Goal: Transaction & Acquisition: Purchase product/service

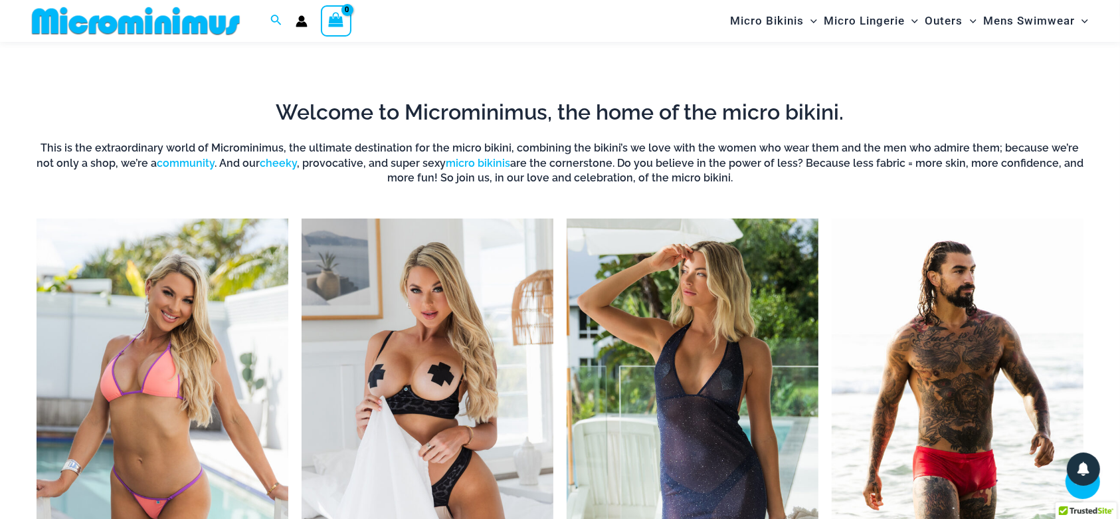
scroll to position [357, 0]
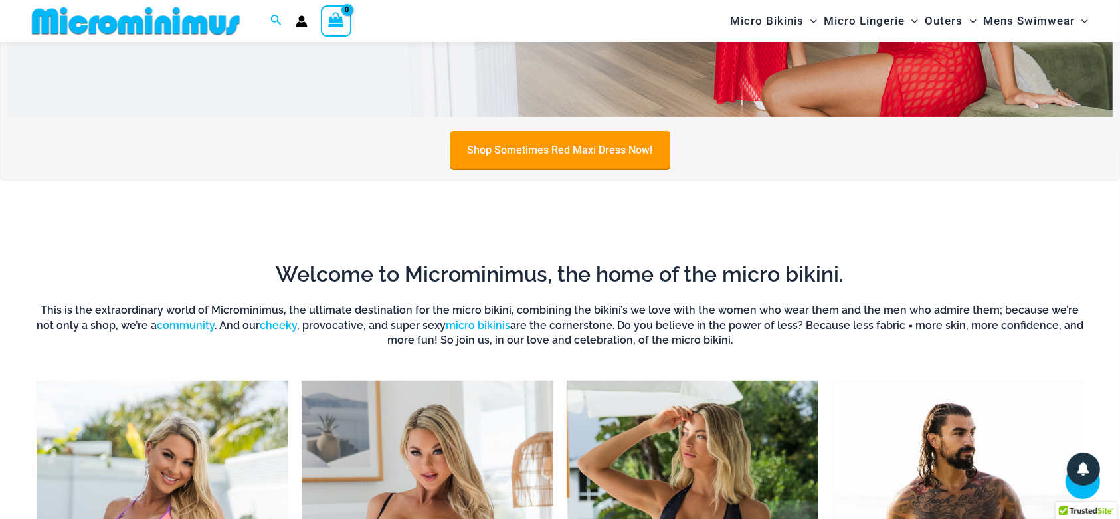
click at [541, 145] on link "Shop Sometimes Red Maxi Dress Now!" at bounding box center [560, 150] width 220 height 38
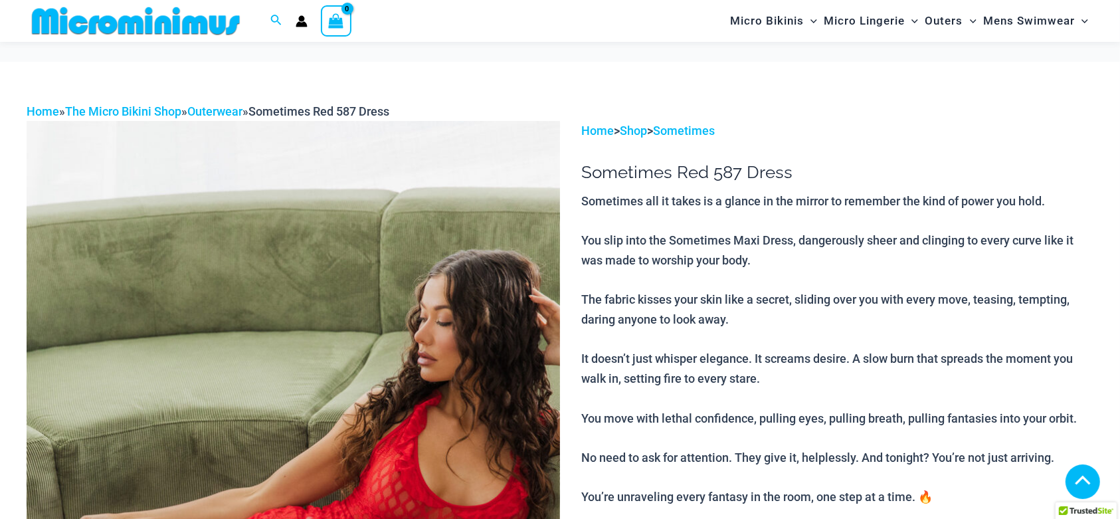
scroll to position [978, 0]
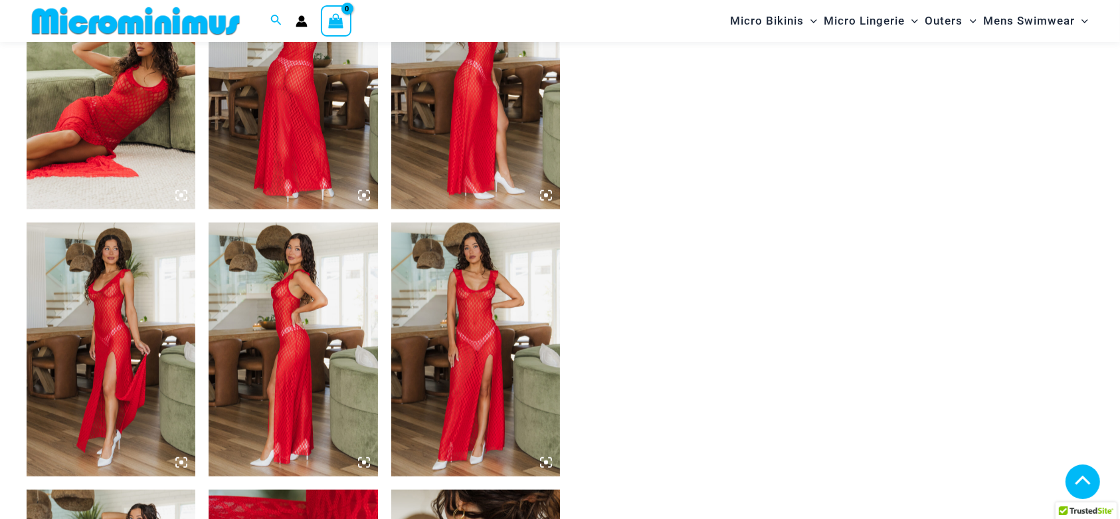
click at [540, 193] on icon at bounding box center [546, 195] width 12 height 12
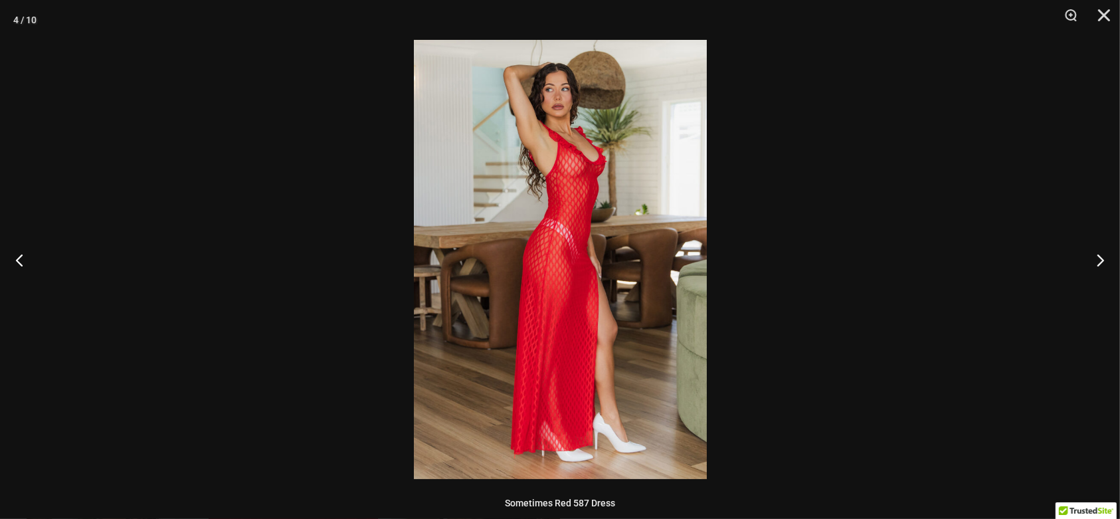
click at [621, 197] on img at bounding box center [560, 259] width 293 height 439
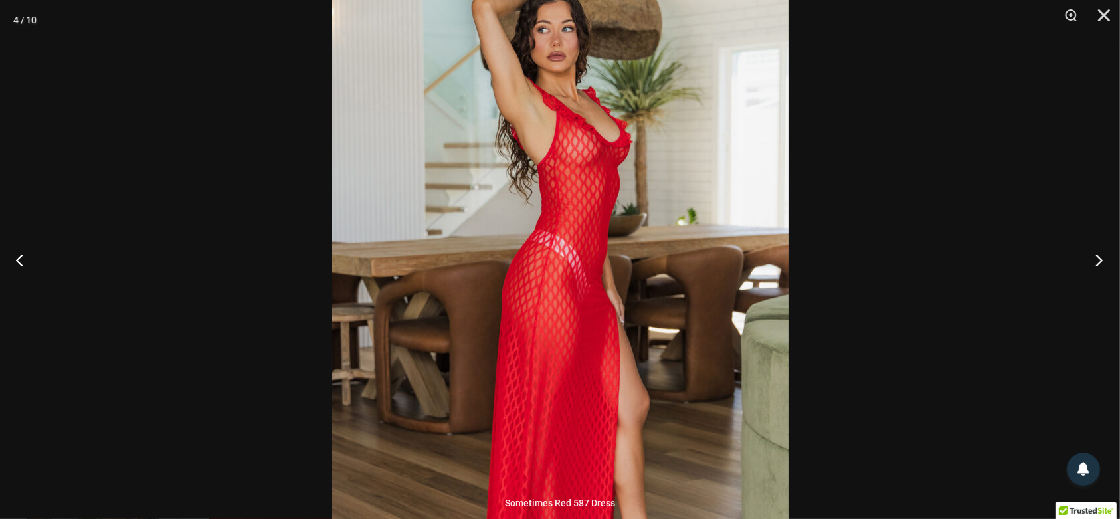
click at [1088, 254] on button "Next" at bounding box center [1095, 259] width 50 height 66
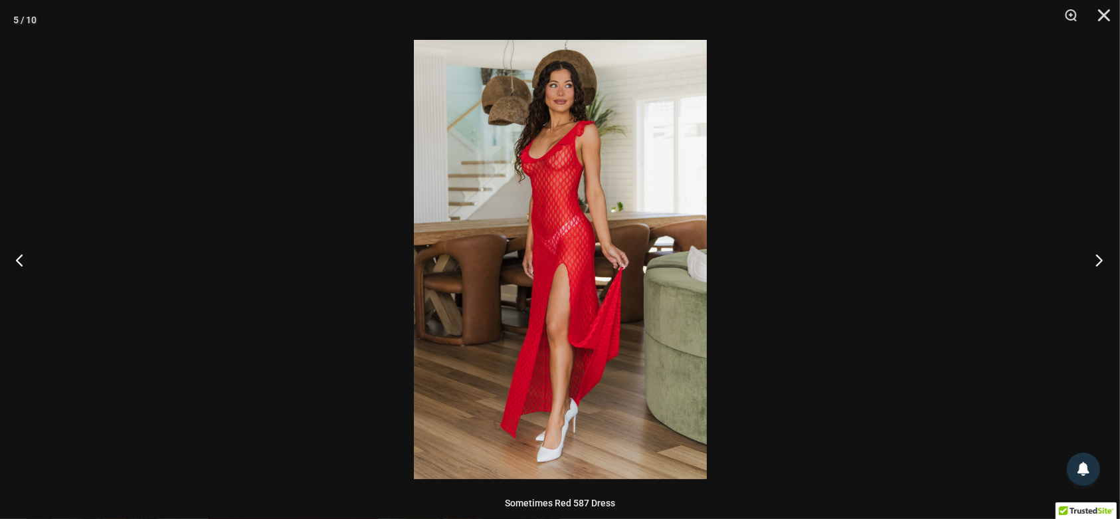
click at [1088, 254] on button "Next" at bounding box center [1095, 259] width 50 height 66
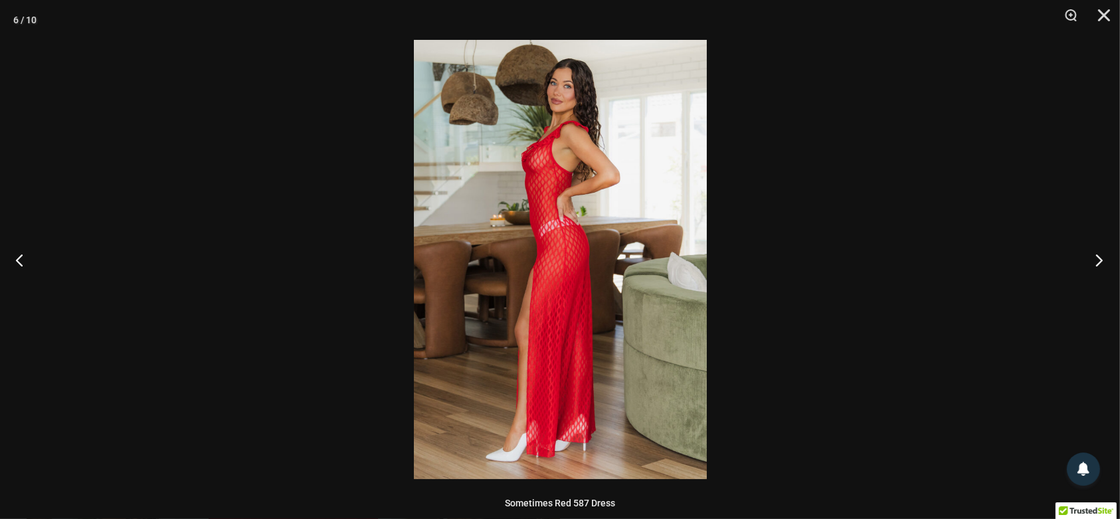
click at [1090, 254] on button "Next" at bounding box center [1095, 259] width 50 height 66
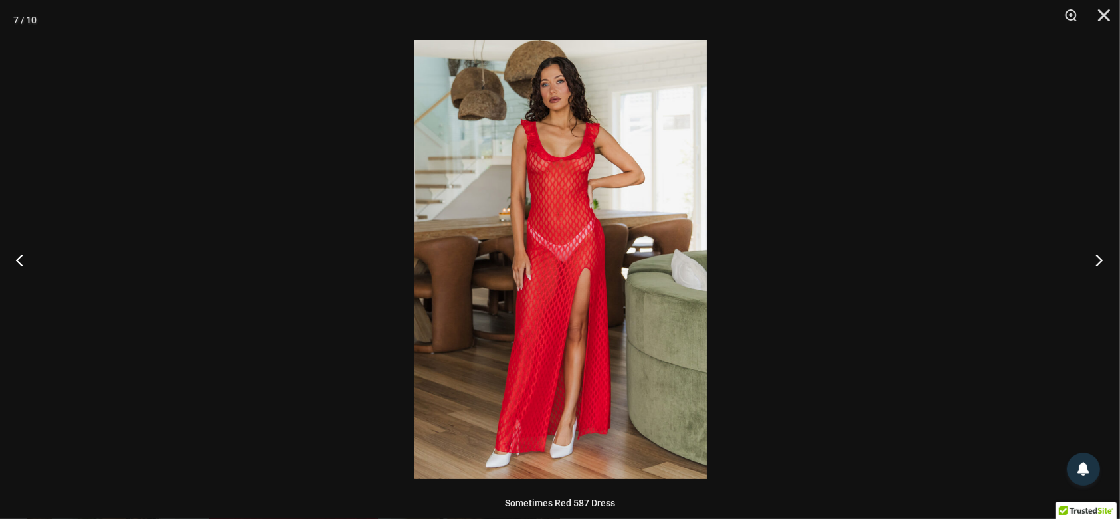
click at [1090, 254] on button "Next" at bounding box center [1095, 259] width 50 height 66
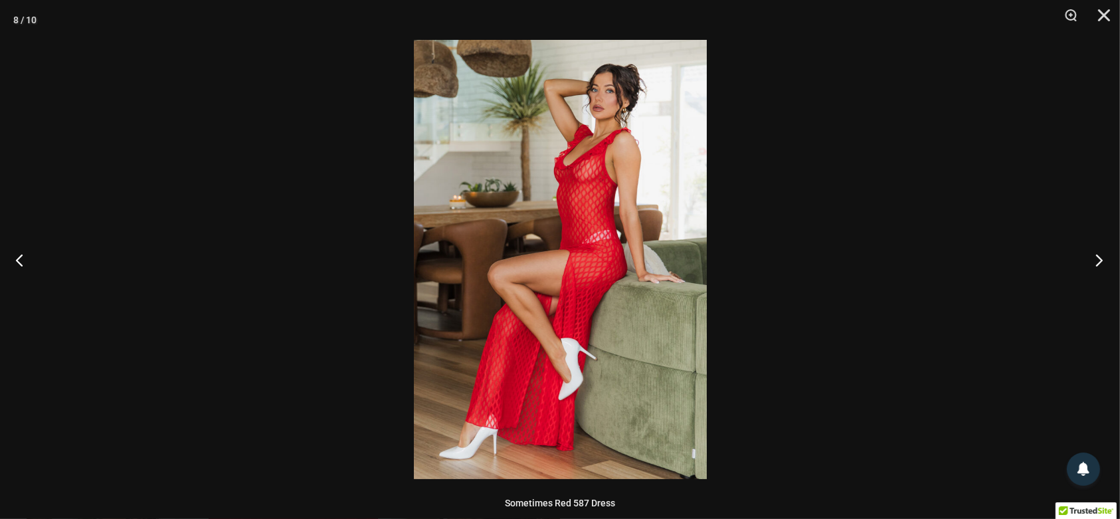
click at [1090, 254] on button "Next" at bounding box center [1095, 259] width 50 height 66
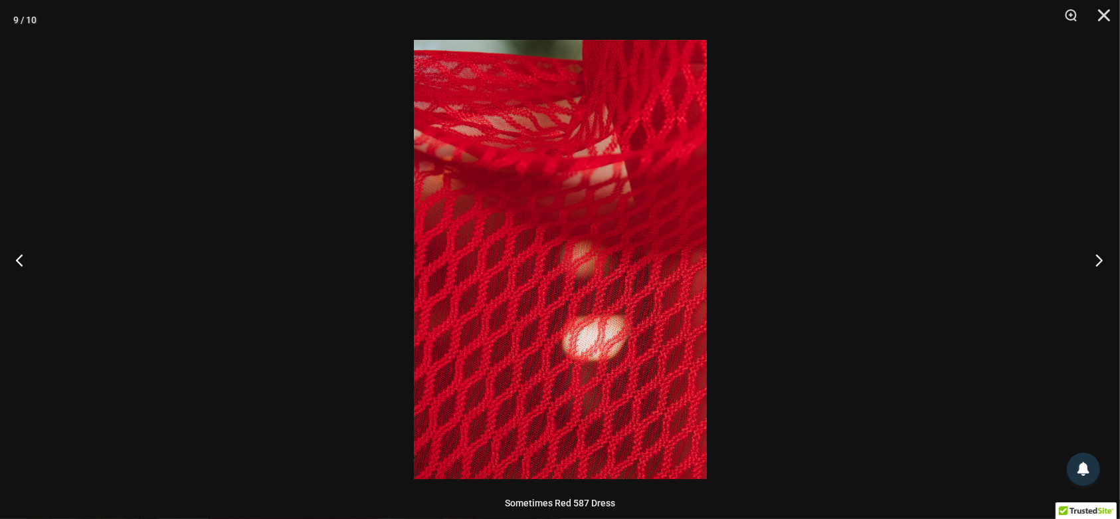
click at [1090, 254] on button "Next" at bounding box center [1095, 259] width 50 height 66
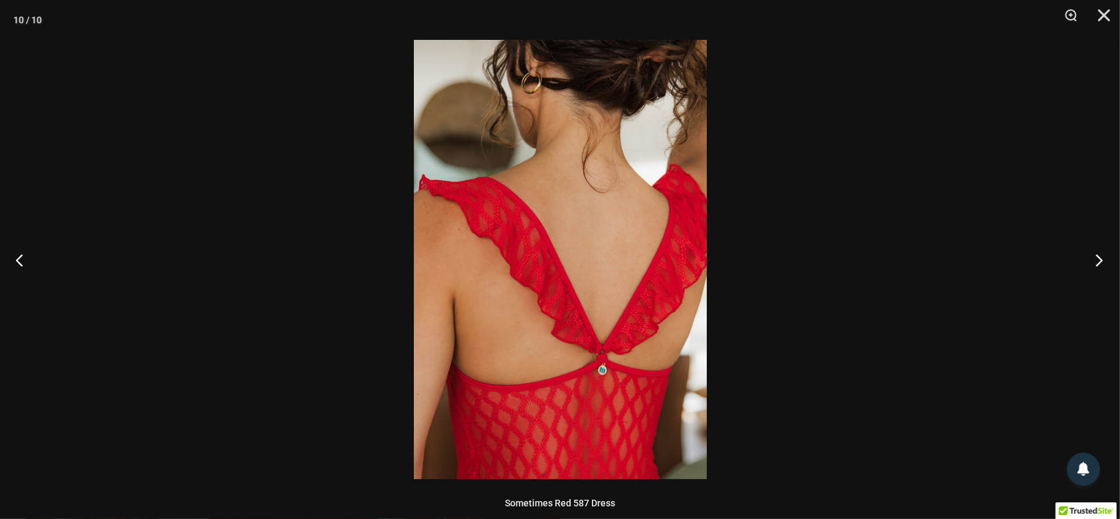
click at [1090, 254] on button "Next" at bounding box center [1095, 259] width 50 height 66
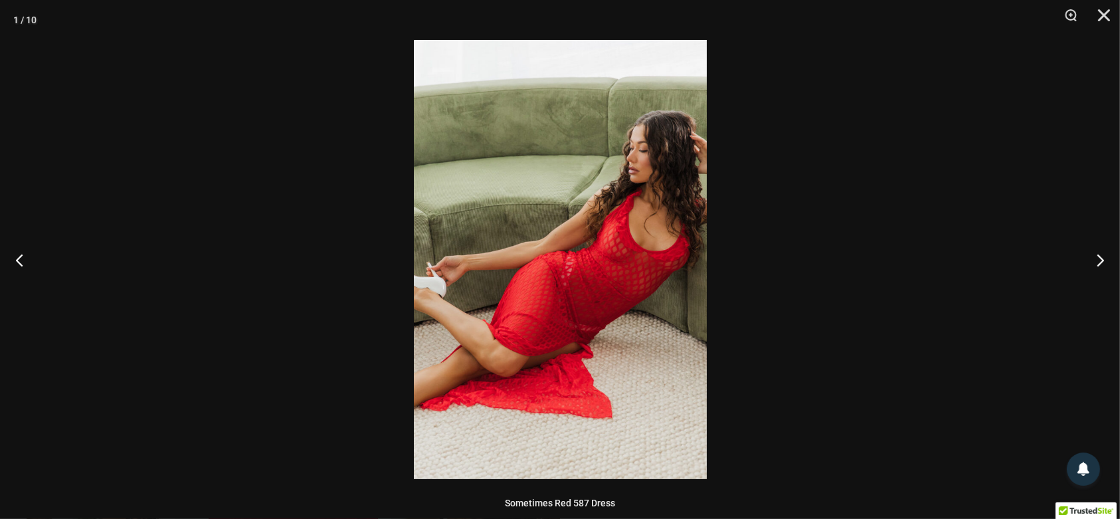
click at [679, 133] on img at bounding box center [560, 259] width 293 height 439
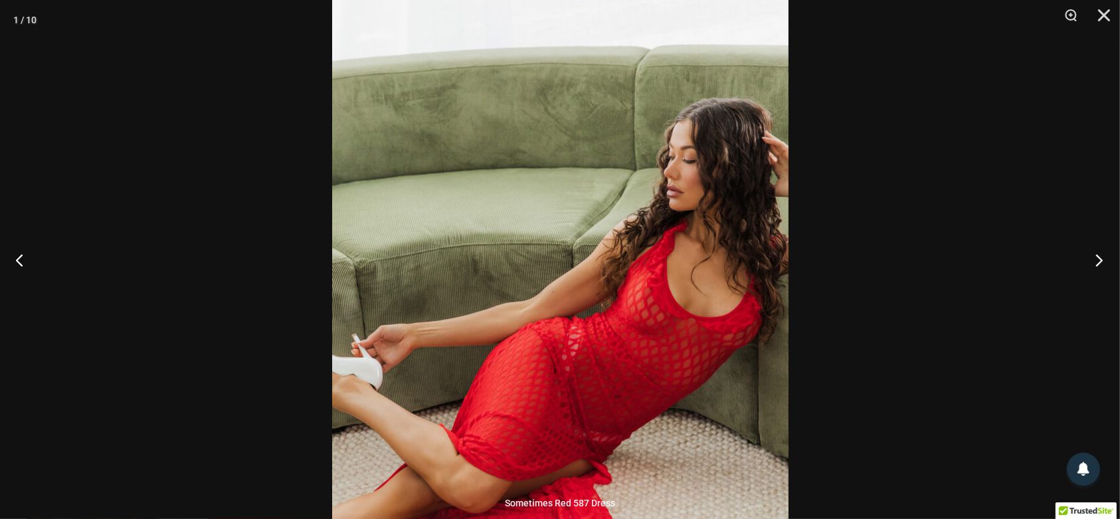
click at [1100, 260] on button "Next" at bounding box center [1095, 259] width 50 height 66
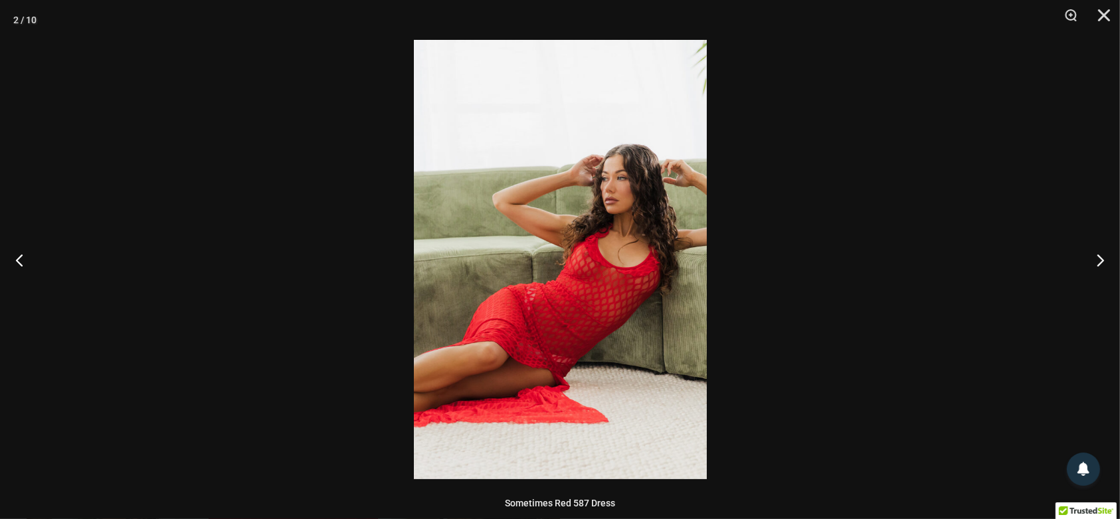
click at [679, 177] on img at bounding box center [560, 259] width 293 height 439
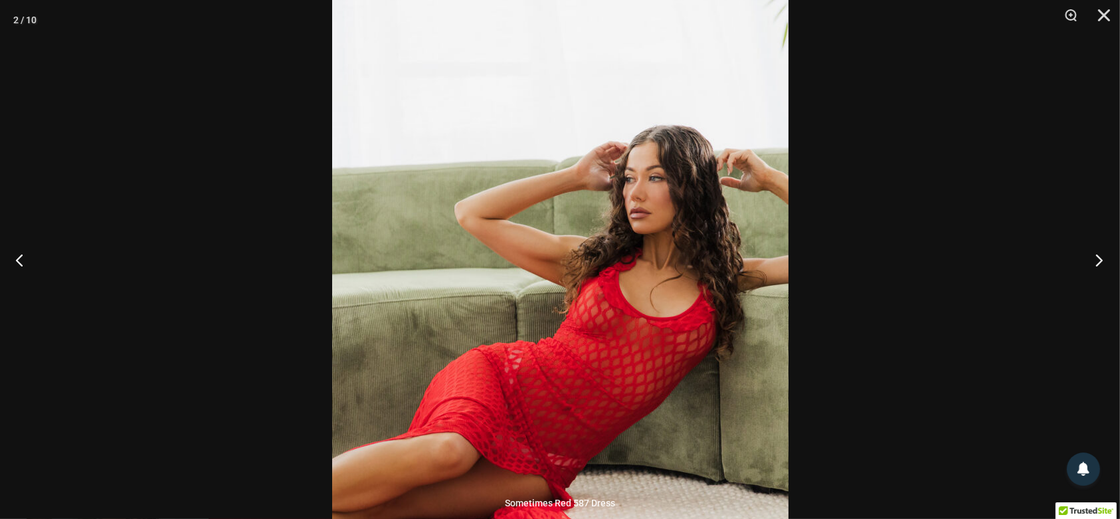
click at [1100, 259] on button "Next" at bounding box center [1095, 259] width 50 height 66
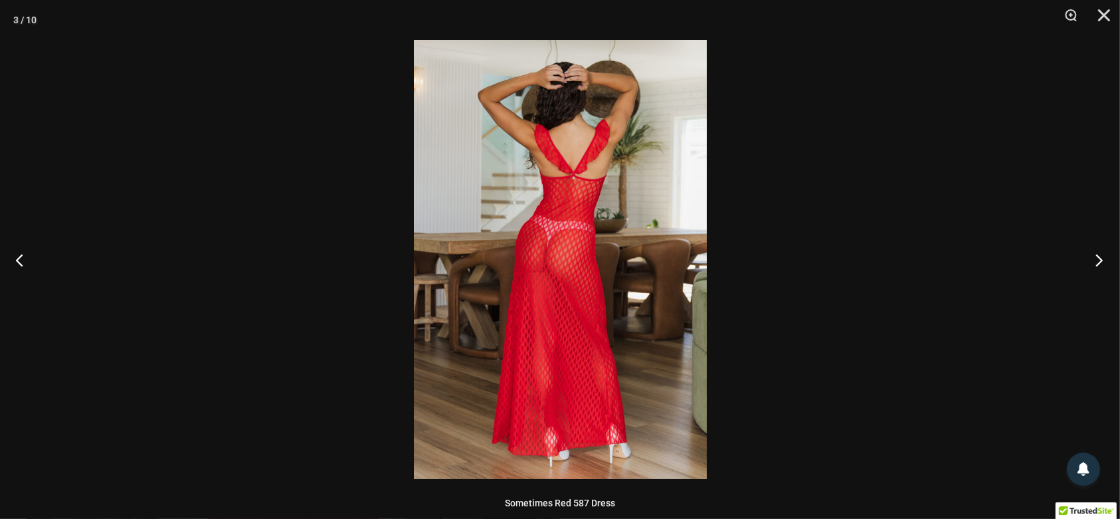
click at [1100, 259] on button "Next" at bounding box center [1095, 259] width 50 height 66
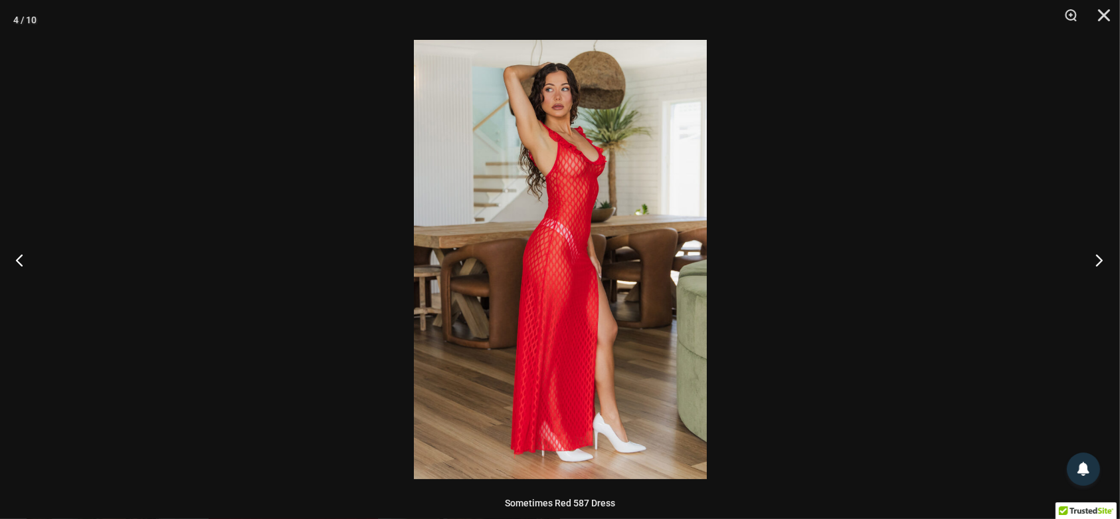
click at [1100, 259] on button "Next" at bounding box center [1095, 259] width 50 height 66
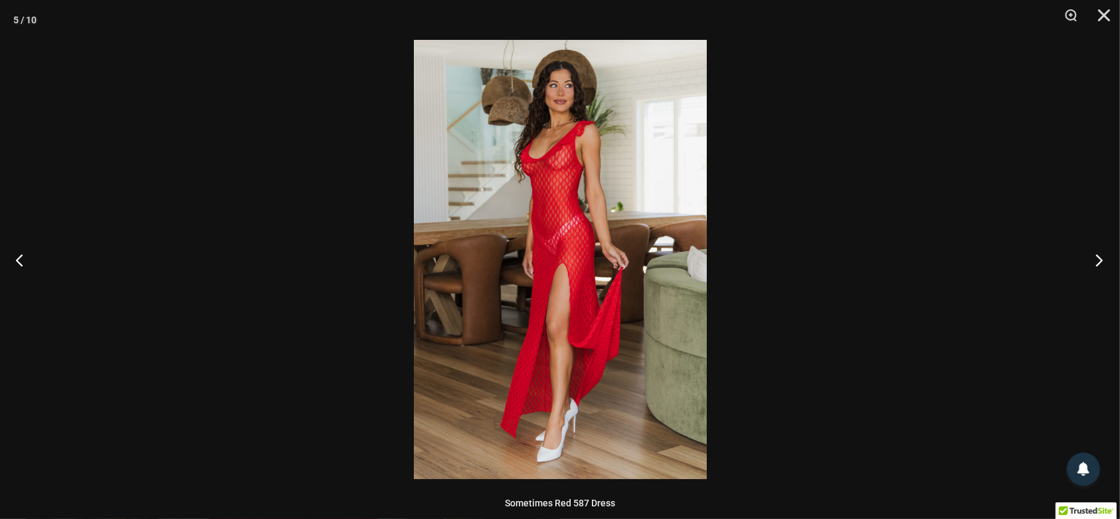
click at [1100, 259] on button "Next" at bounding box center [1095, 259] width 50 height 66
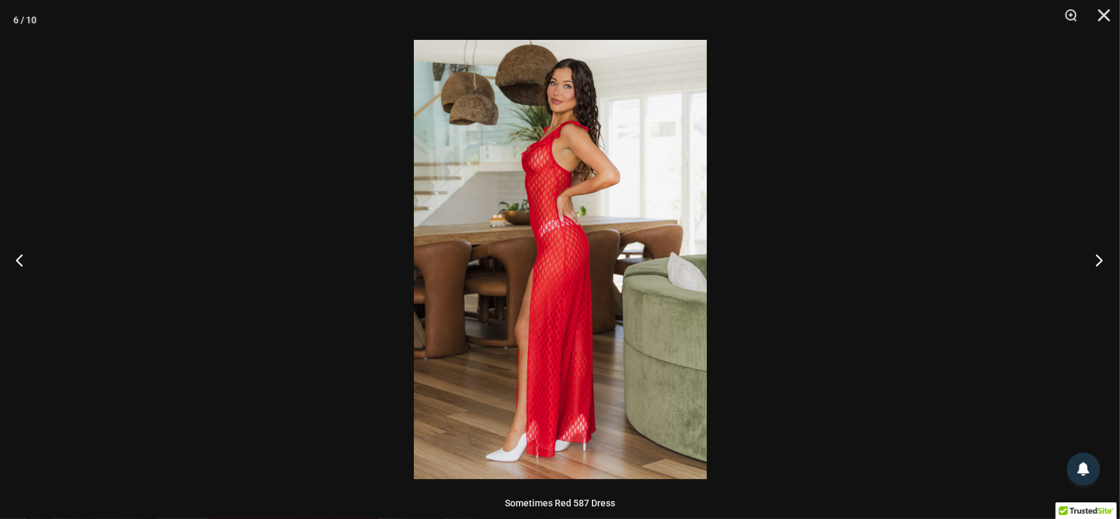
click at [1100, 259] on button "Next" at bounding box center [1095, 259] width 50 height 66
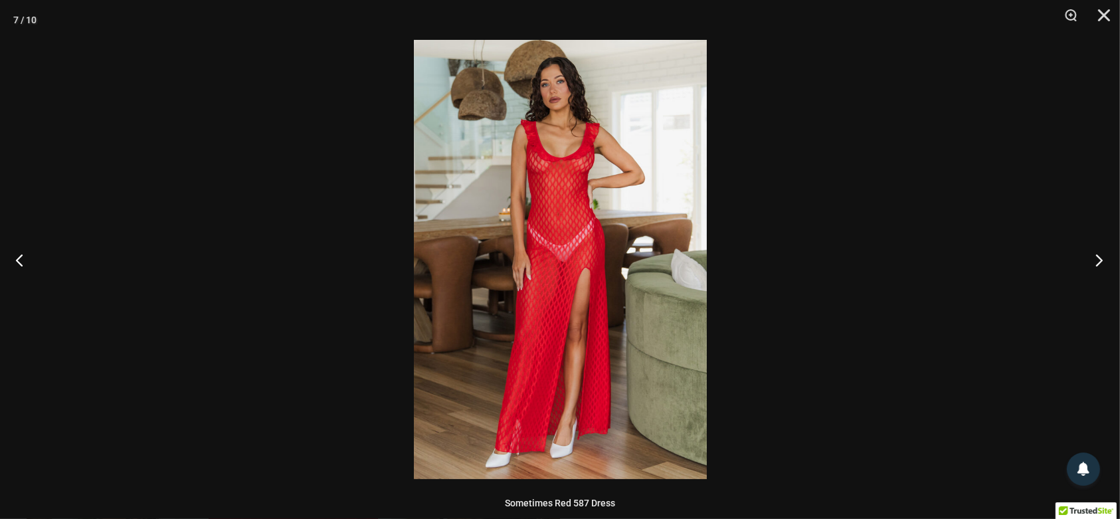
click at [1100, 259] on button "Next" at bounding box center [1095, 259] width 50 height 66
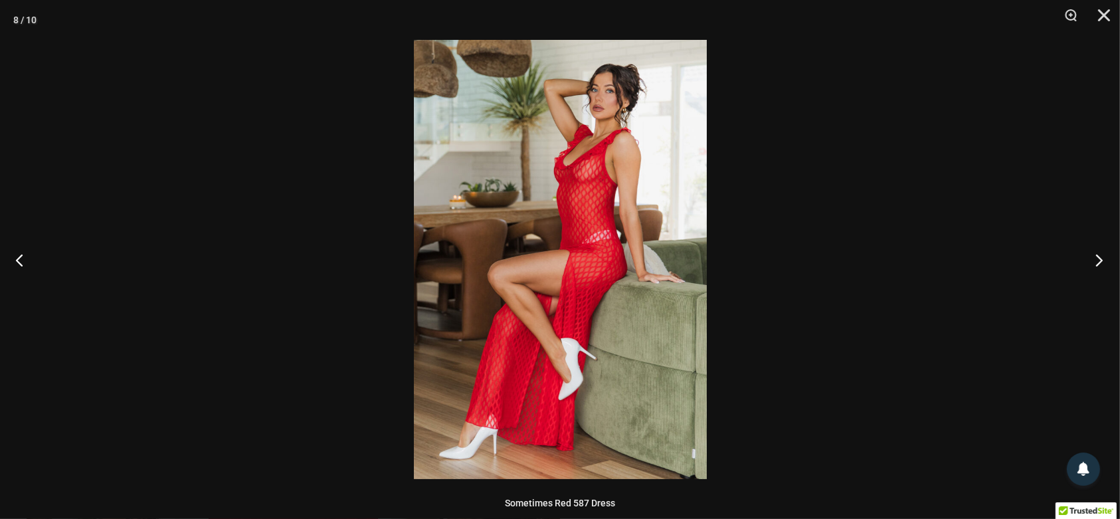
click at [1100, 259] on button "Next" at bounding box center [1095, 259] width 50 height 66
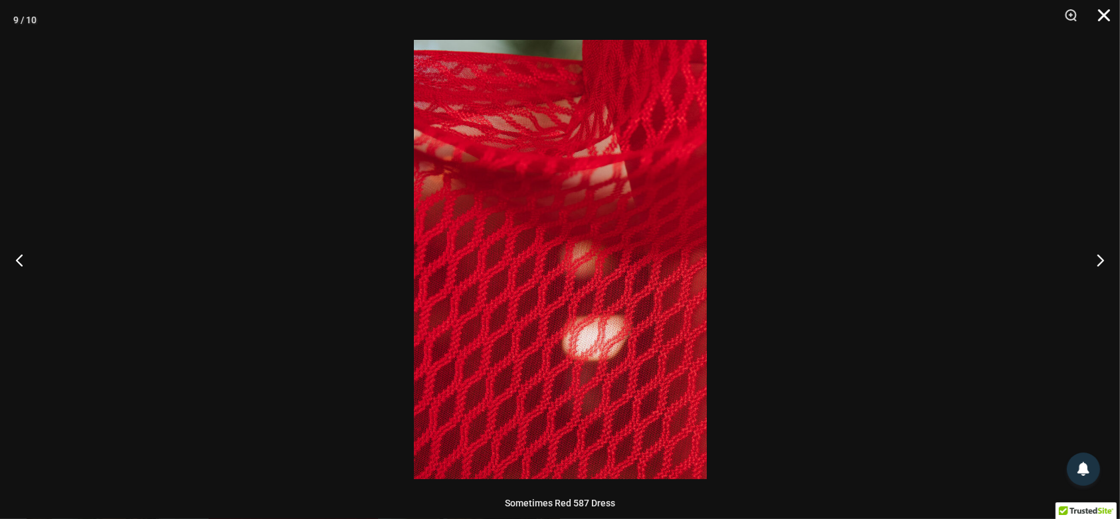
click at [1107, 8] on button "Close" at bounding box center [1098, 20] width 33 height 40
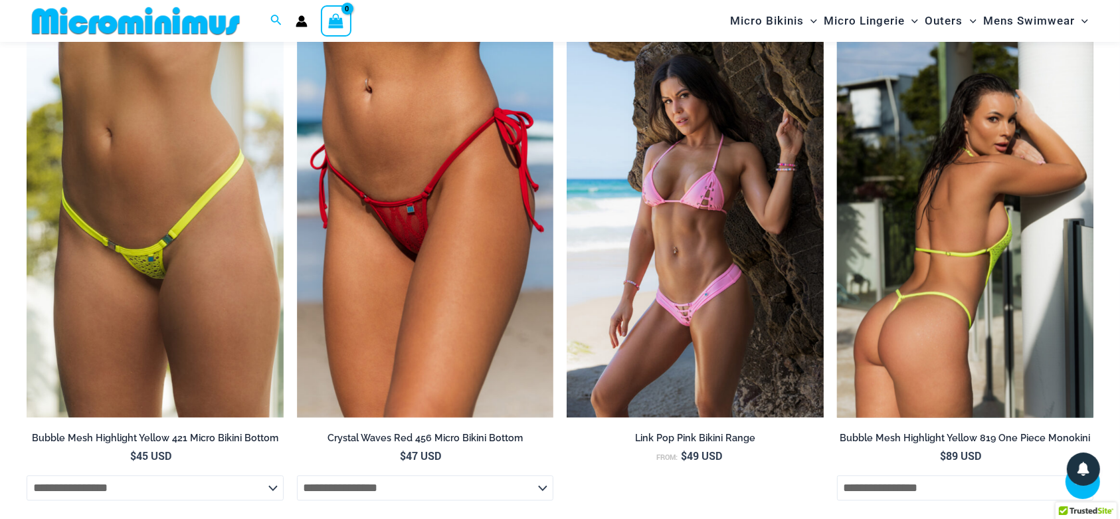
scroll to position [2786, 0]
